Goal: Communication & Community: Answer question/provide support

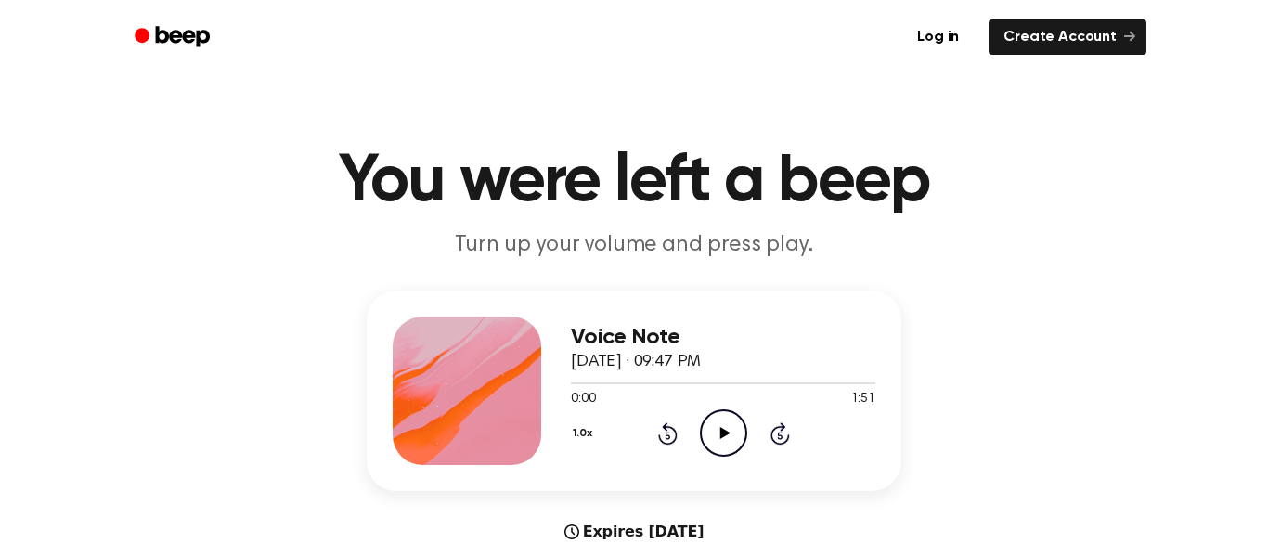
click at [711, 442] on icon "Play Audio" at bounding box center [723, 432] width 47 height 47
click at [711, 442] on icon "Pause Audio" at bounding box center [723, 432] width 47 height 47
click at [711, 442] on icon "Play Audio" at bounding box center [723, 432] width 47 height 47
click at [680, 436] on div "1.0x Rewind 5 seconds Pause Audio Skip 5 seconds" at bounding box center [723, 432] width 304 height 47
click at [672, 435] on icon "Rewind 5 seconds" at bounding box center [667, 433] width 20 height 24
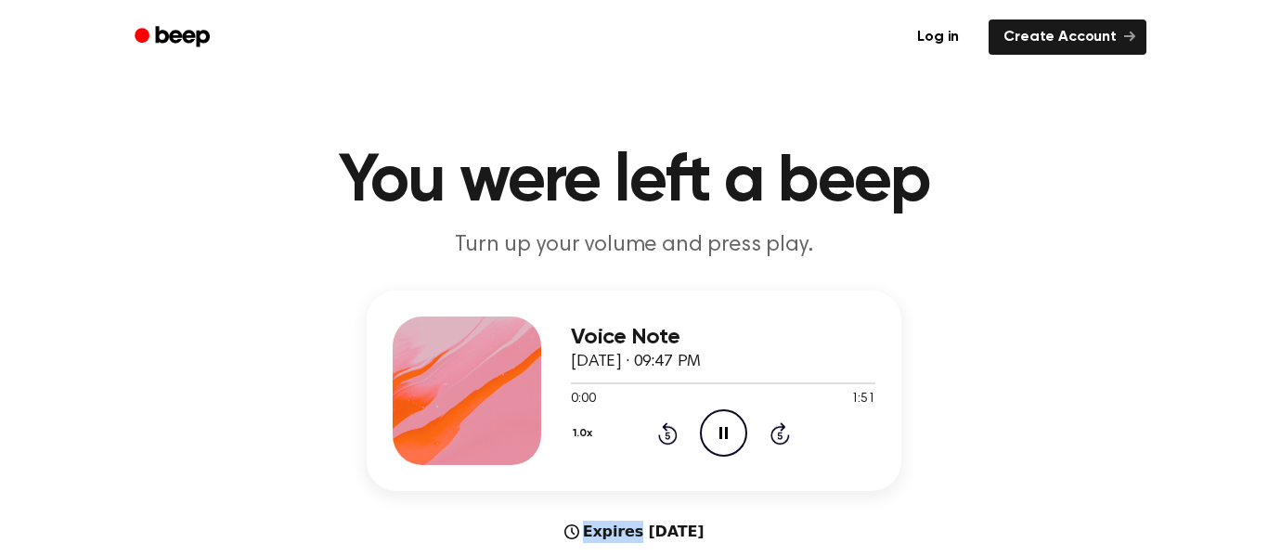
click at [672, 435] on icon "Rewind 5 seconds" at bounding box center [667, 433] width 20 height 24
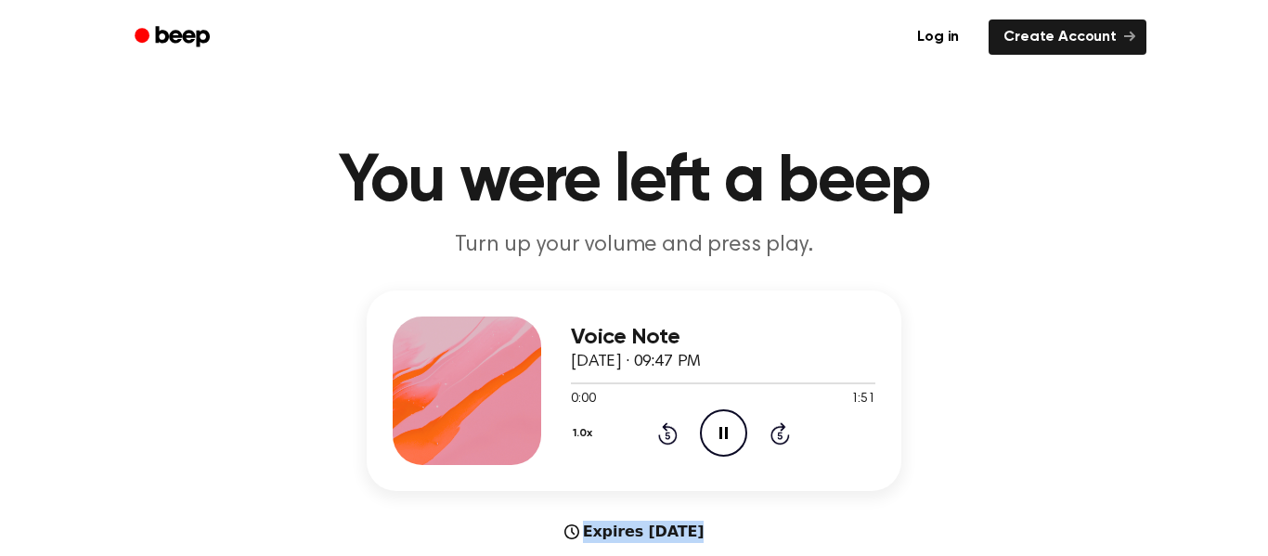
click at [672, 435] on icon "Rewind 5 seconds" at bounding box center [667, 433] width 20 height 24
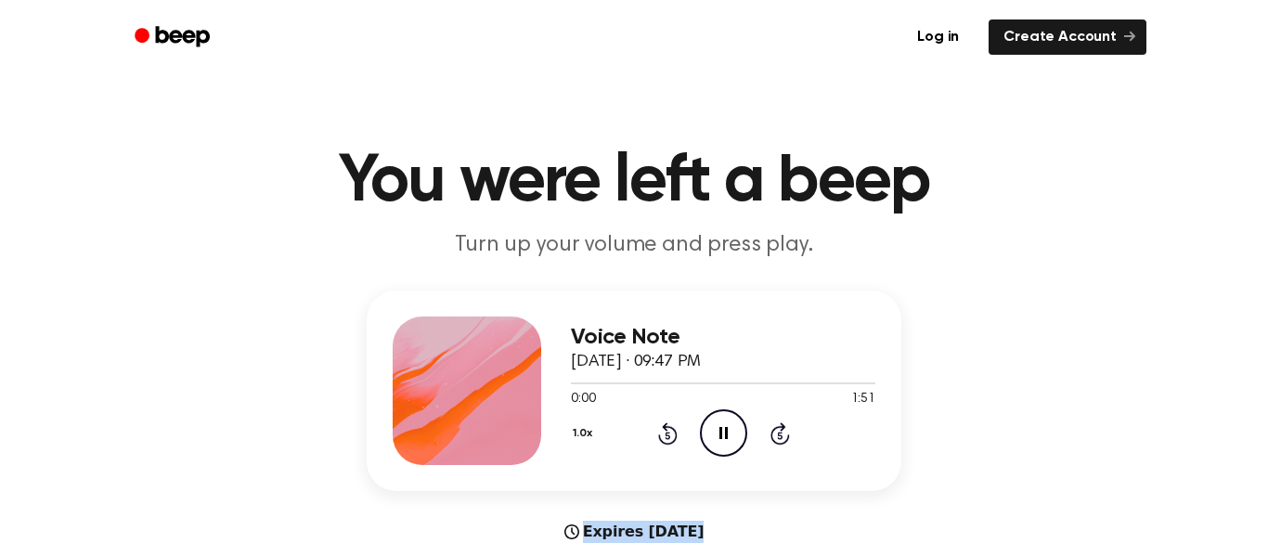
click at [672, 435] on icon "Rewind 5 seconds" at bounding box center [667, 433] width 20 height 24
click at [672, 432] on icon "Rewind 5 seconds" at bounding box center [667, 433] width 20 height 24
click at [595, 386] on span at bounding box center [597, 383] width 15 height 15
click at [744, 438] on circle at bounding box center [723, 432] width 45 height 45
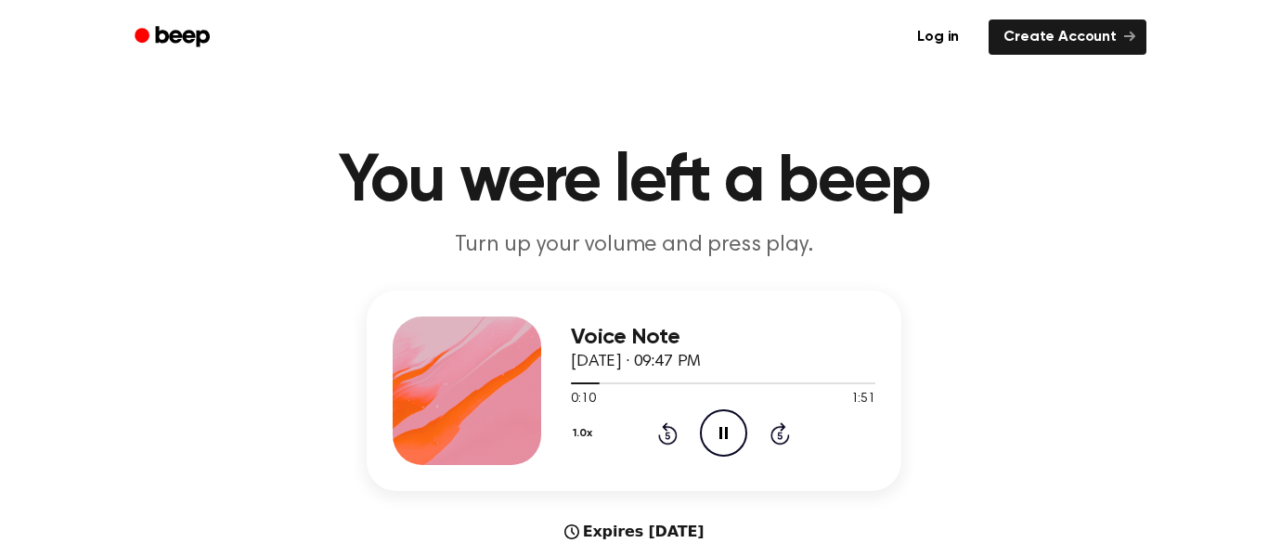
click at [665, 445] on div "1.0x Rewind 5 seconds Pause Audio Skip 5 seconds" at bounding box center [723, 432] width 304 height 47
click at [664, 434] on icon "Rewind 5 seconds" at bounding box center [667, 433] width 20 height 24
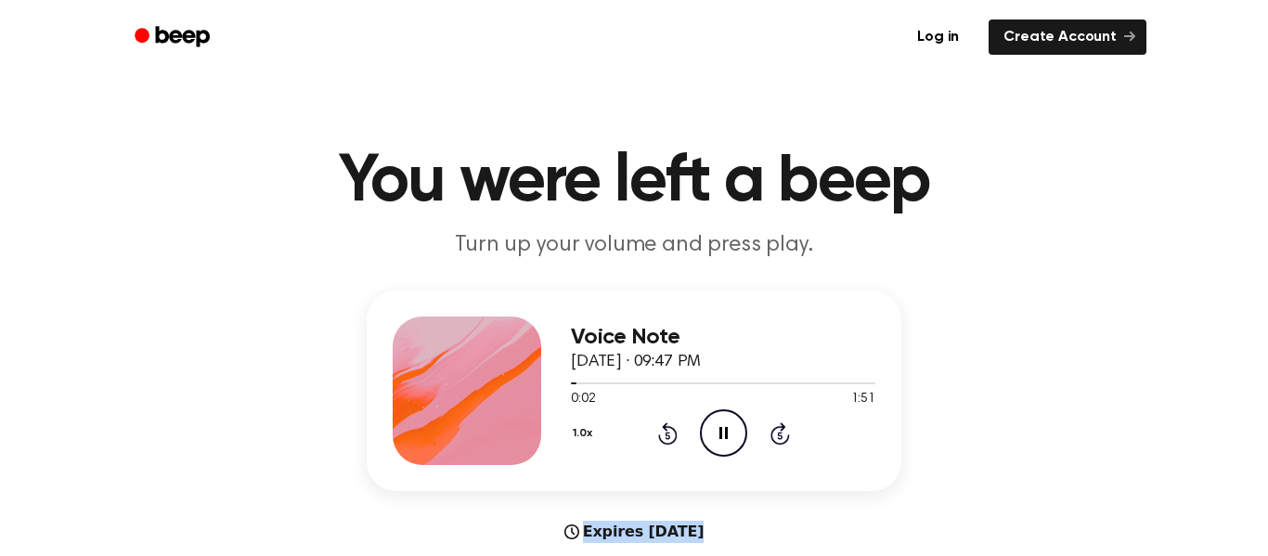
click at [664, 434] on icon "Rewind 5 seconds" at bounding box center [667, 433] width 20 height 24
click at [722, 445] on icon "Pause Audio" at bounding box center [723, 432] width 47 height 47
click at [579, 437] on button "1.0x" at bounding box center [585, 434] width 28 height 32
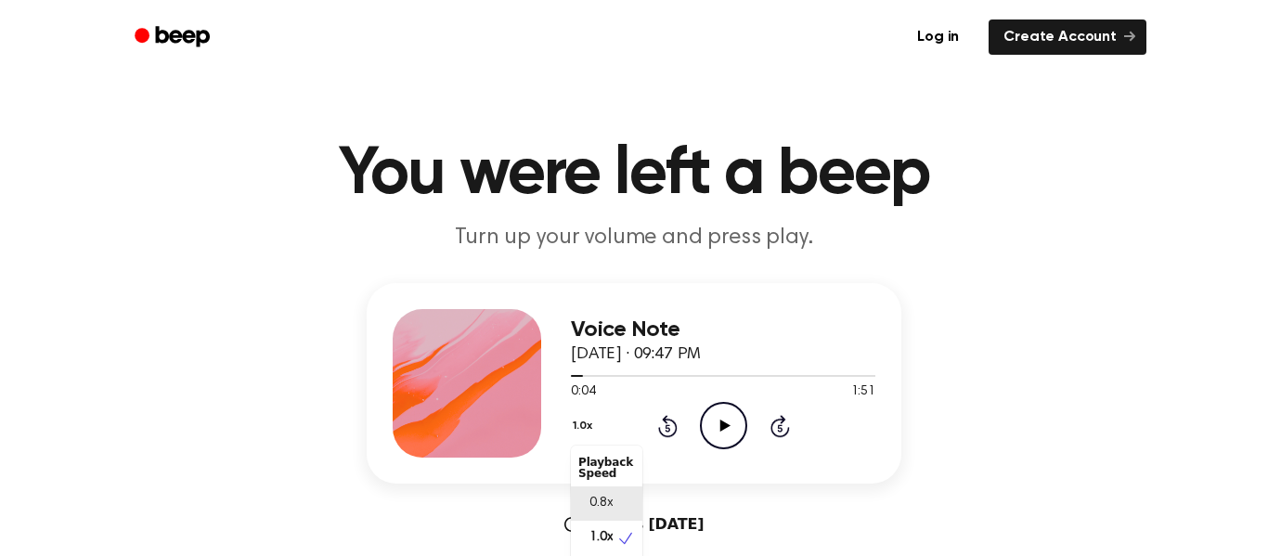
scroll to position [8, 0]
click at [612, 550] on div "1.2x" at bounding box center [606, 564] width 71 height 34
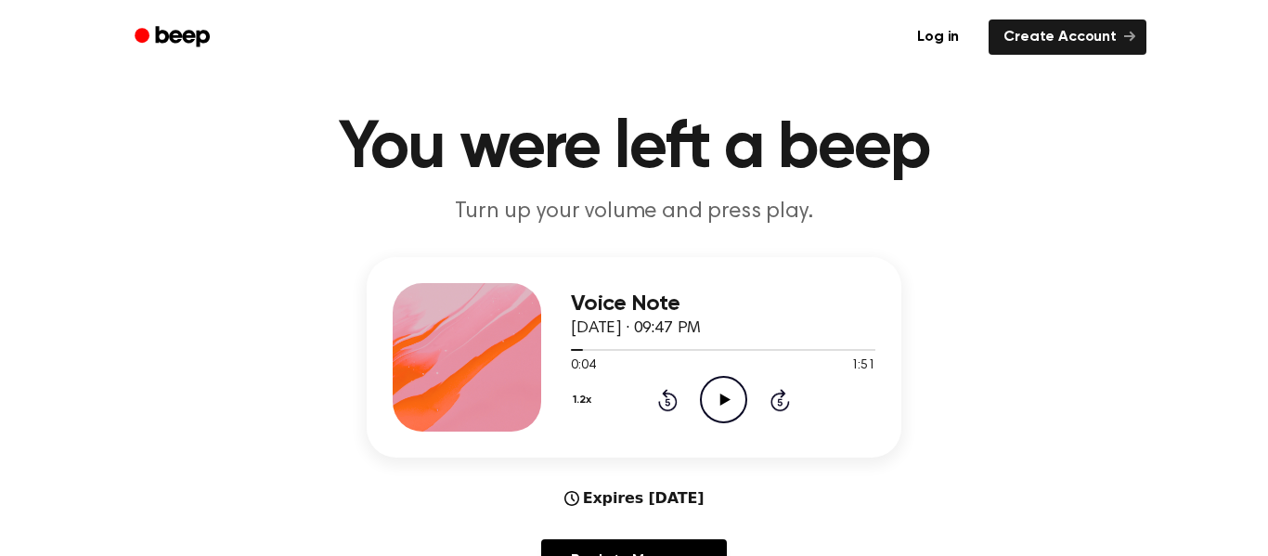
click at [711, 393] on icon "Play Audio" at bounding box center [723, 399] width 47 height 47
click at [714, 393] on icon "Pause Audio" at bounding box center [723, 399] width 47 height 47
click at [573, 400] on button "1.2x" at bounding box center [584, 400] width 27 height 32
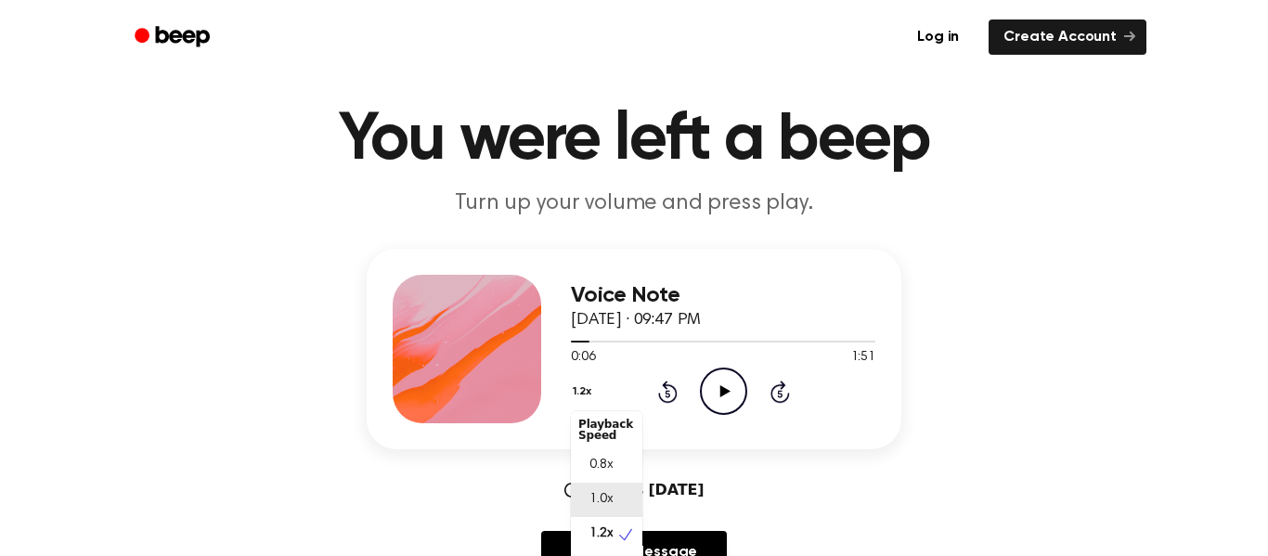
scroll to position [0, 0]
click at [597, 468] on span "0.8x" at bounding box center [600, 468] width 23 height 19
click at [736, 388] on icon "Play Audio" at bounding box center [723, 390] width 47 height 47
click at [597, 390] on button "0.8x" at bounding box center [587, 392] width 32 height 32
click at [616, 498] on div "1.0x" at bounding box center [606, 503] width 71 height 34
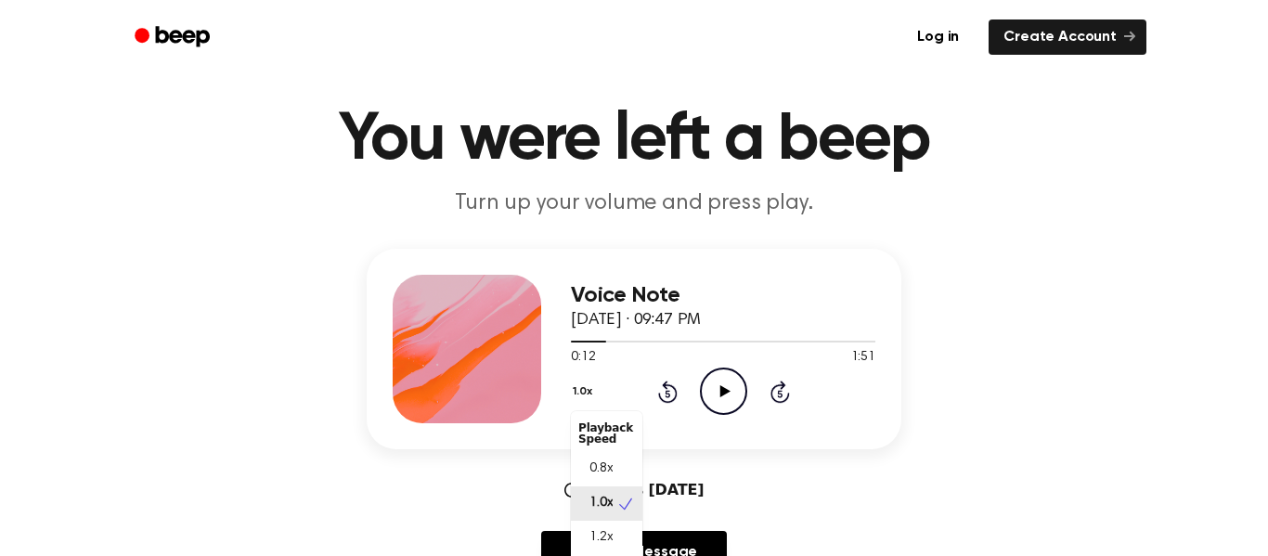
click at [679, 384] on div "1.0x Playback Speed 0.8x 1.0x 1.2x 1.5x 2.0x Rewind 5 seconds Play Audio Skip 5…" at bounding box center [723, 390] width 304 height 47
click at [673, 386] on icon at bounding box center [667, 391] width 19 height 22
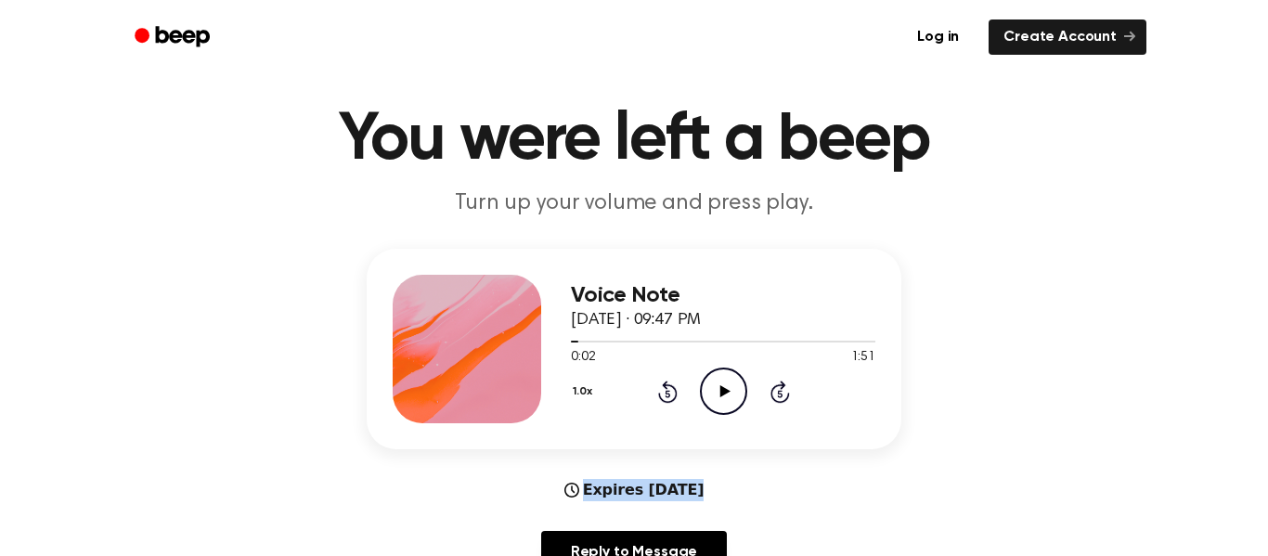
click at [673, 386] on icon at bounding box center [667, 391] width 19 height 22
click at [726, 398] on icon "Play Audio" at bounding box center [723, 390] width 47 height 47
click at [723, 395] on icon "Pause Audio" at bounding box center [723, 390] width 47 height 47
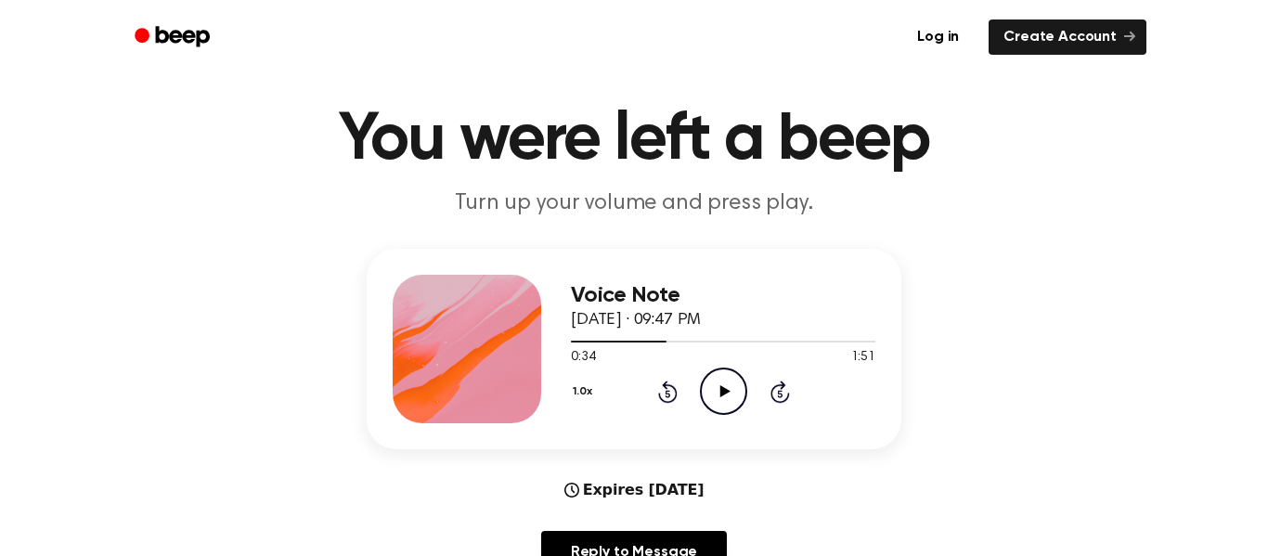
click at [669, 382] on icon "Rewind 5 seconds" at bounding box center [667, 392] width 20 height 24
click at [709, 392] on icon "Play Audio" at bounding box center [723, 390] width 47 height 47
click at [703, 393] on icon "Pause Audio" at bounding box center [723, 390] width 47 height 47
click at [701, 391] on circle at bounding box center [723, 390] width 45 height 45
click at [654, 390] on div "1.0x Rewind 5 seconds Pause Audio Skip 5 seconds" at bounding box center [723, 390] width 304 height 47
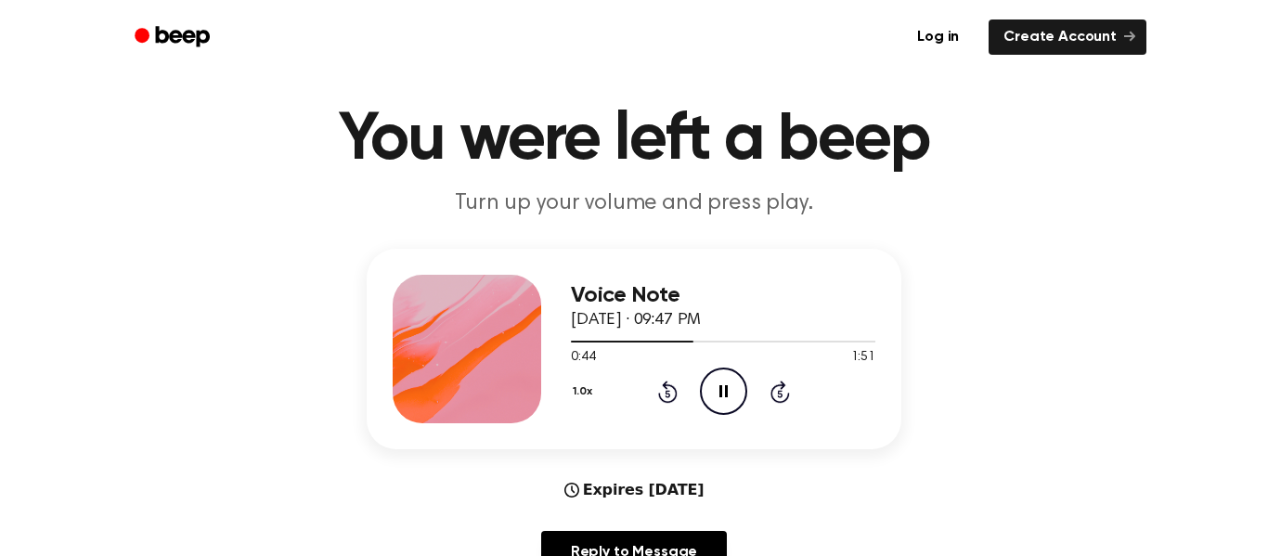
click at [657, 391] on icon "Rewind 5 seconds" at bounding box center [667, 392] width 20 height 24
click at [672, 399] on icon at bounding box center [667, 391] width 19 height 22
click at [714, 393] on icon "Pause Audio" at bounding box center [723, 390] width 47 height 47
click at [651, 393] on div "1.0x Rewind 5 seconds Play Audio Skip 5 seconds" at bounding box center [723, 390] width 304 height 47
click at [661, 394] on icon "Rewind 5 seconds" at bounding box center [667, 392] width 20 height 24
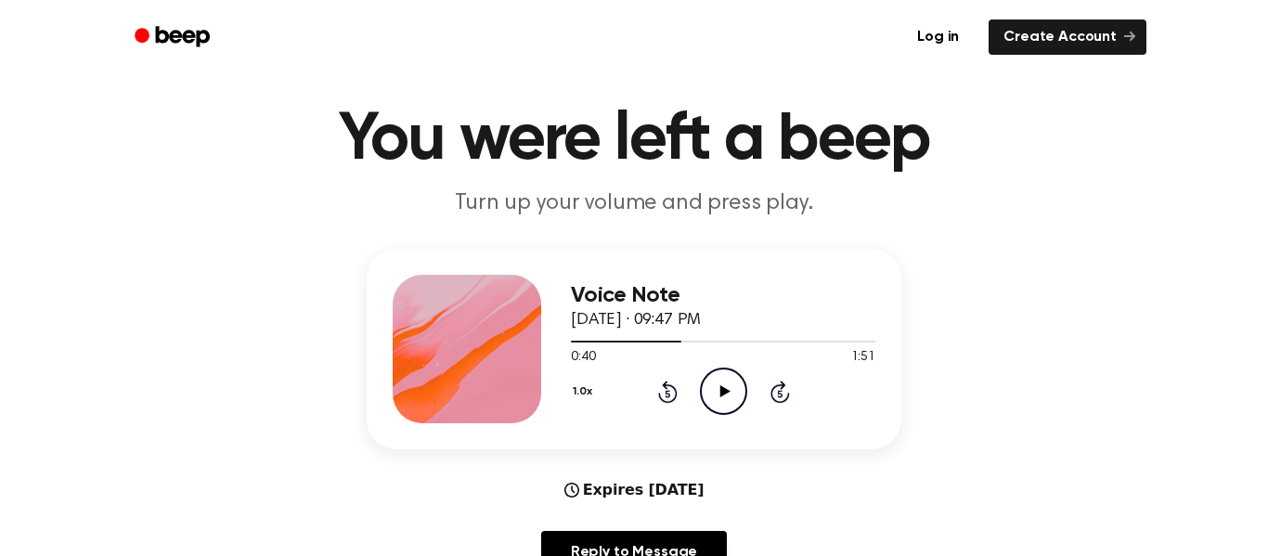
click at [657, 401] on icon "Rewind 5 seconds" at bounding box center [667, 392] width 20 height 24
click at [703, 391] on icon "Play Audio" at bounding box center [723, 390] width 47 height 47
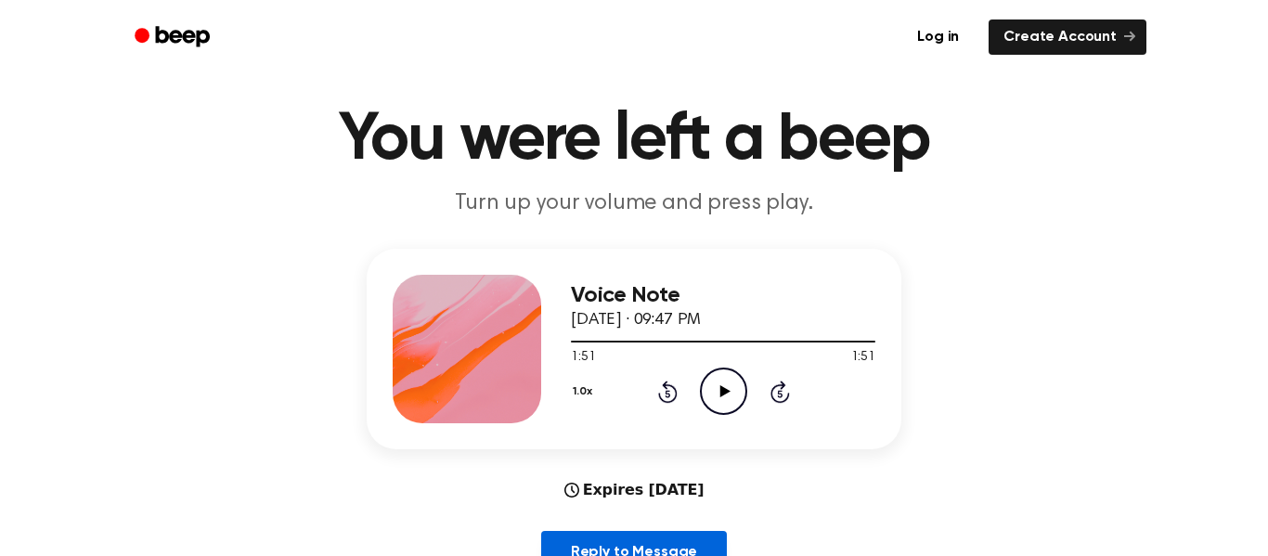
click at [569, 541] on link "Reply to Message" at bounding box center [634, 552] width 186 height 43
